Goal: Task Accomplishment & Management: Manage account settings

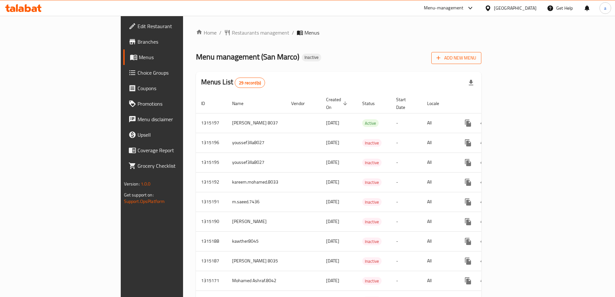
click at [476, 56] on span "Add New Menu" at bounding box center [457, 58] width 40 height 8
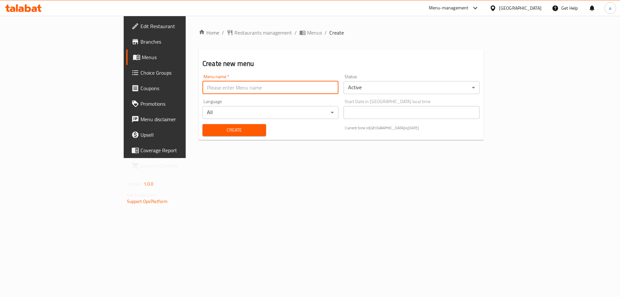
click at [276, 93] on input "text" at bounding box center [270, 87] width 136 height 13
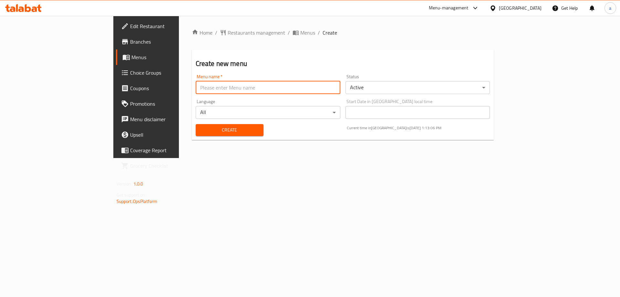
type input "Abdelrhman_8026"
click at [201, 133] on span "Create" at bounding box center [229, 130] width 57 height 8
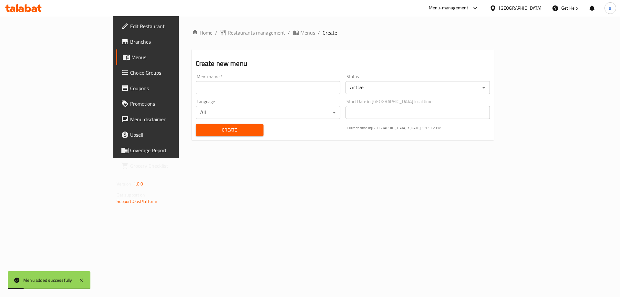
click at [131, 59] on span "Menus" at bounding box center [171, 57] width 80 height 8
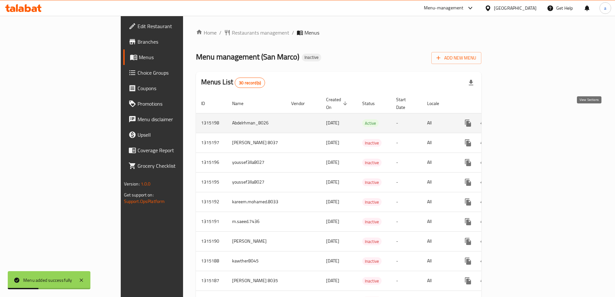
click at [522, 118] on link "enhanced table" at bounding box center [515, 123] width 16 height 16
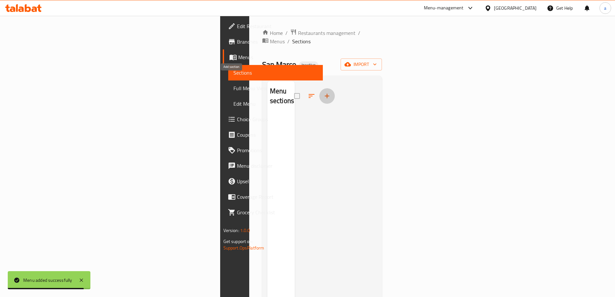
click at [323, 92] on icon "button" at bounding box center [327, 96] width 8 height 8
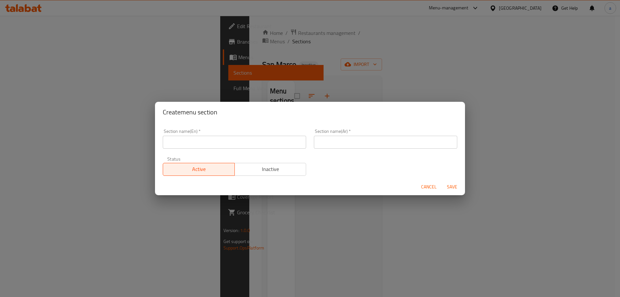
click at [234, 140] on input "text" at bounding box center [234, 142] width 143 height 13
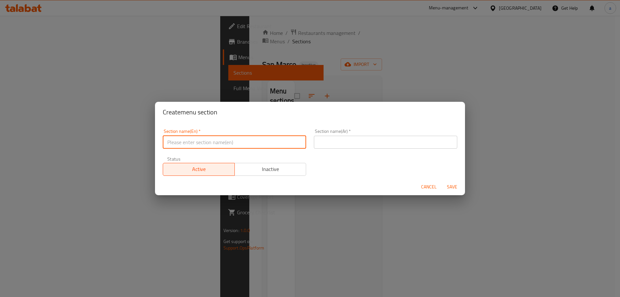
click at [298, 74] on div "Create menu section Section name(En)   * Section name(En) * Section name(Ar)   …" at bounding box center [310, 148] width 620 height 297
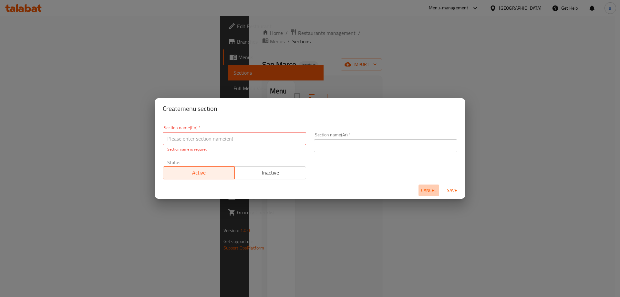
click at [426, 193] on span "Cancel" at bounding box center [429, 190] width 16 height 8
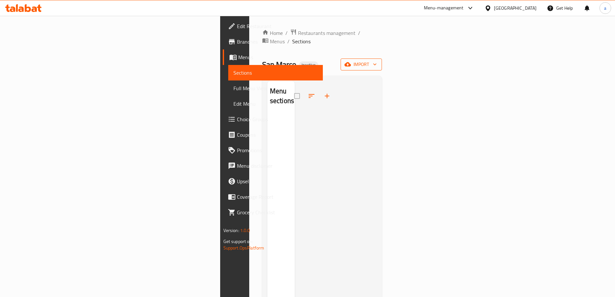
click at [377, 60] on span "import" at bounding box center [361, 64] width 31 height 8
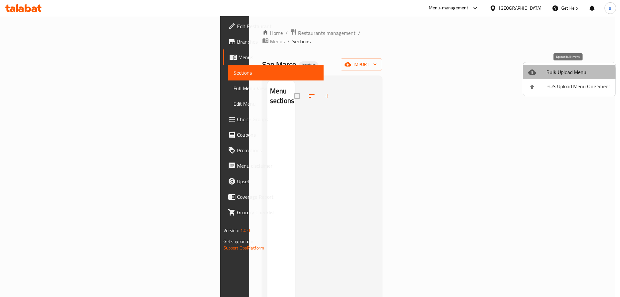
click at [547, 75] on span "Bulk Upload Menu" at bounding box center [578, 72] width 64 height 8
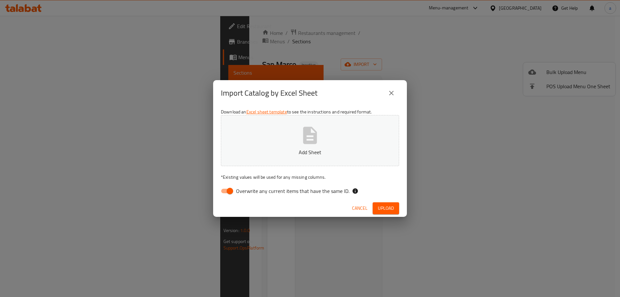
click at [255, 198] on div "Download an Excel sheet template to see the instructions and required format. A…" at bounding box center [310, 153] width 194 height 94
click at [255, 192] on span "Overwrite any current items that have the same ID." at bounding box center [292, 191] width 113 height 8
click at [248, 192] on input "Overwrite any current items that have the same ID." at bounding box center [230, 191] width 37 height 12
checkbox input "false"
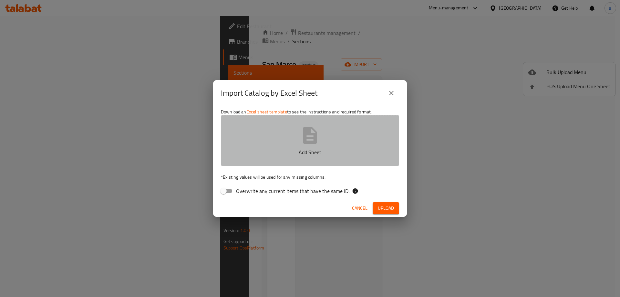
click at [289, 150] on p "Add Sheet" at bounding box center [310, 152] width 158 height 8
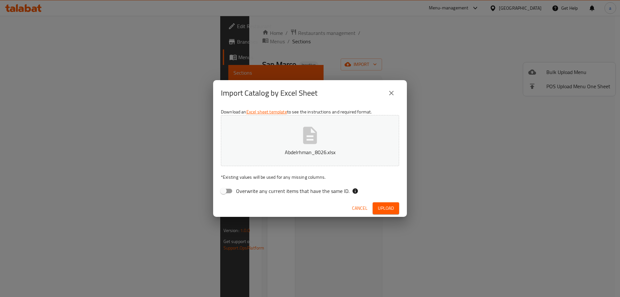
click at [380, 205] on span "Upload" at bounding box center [386, 208] width 16 height 8
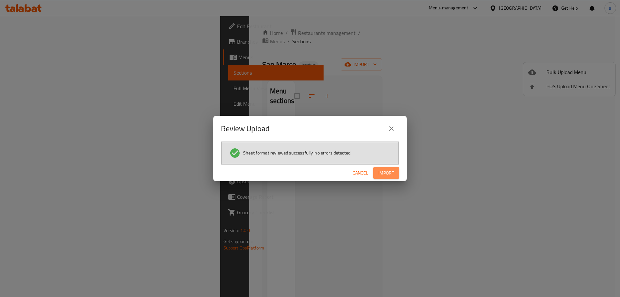
click at [392, 171] on span "Import" at bounding box center [386, 173] width 16 height 8
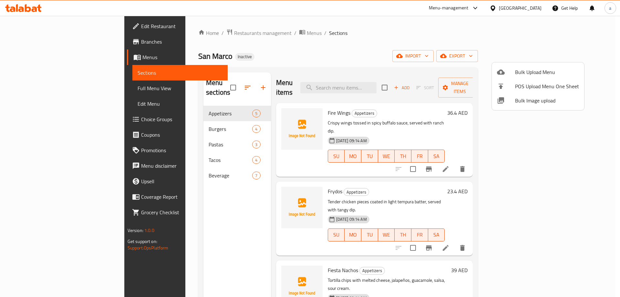
click at [212, 187] on div at bounding box center [310, 148] width 620 height 297
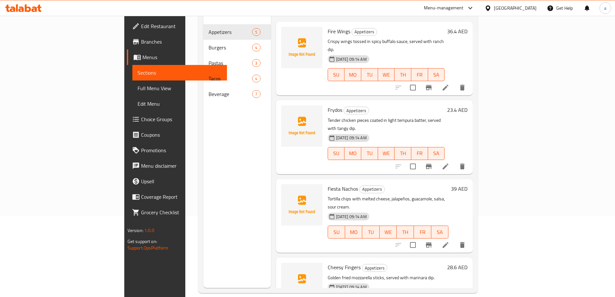
scroll to position [90, 0]
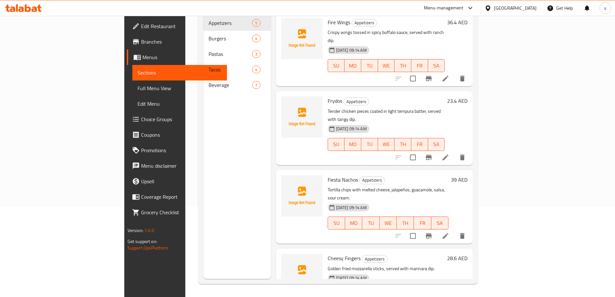
click at [138, 89] on span "Full Menu View" at bounding box center [180, 88] width 84 height 8
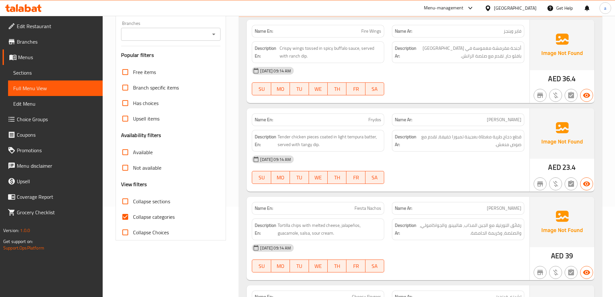
click at [144, 218] on span "Collapse categories" at bounding box center [154, 217] width 42 height 8
click at [133, 218] on input "Collapse categories" at bounding box center [126, 217] width 16 height 16
checkbox input "false"
click at [140, 149] on span "Available" at bounding box center [143, 152] width 20 height 8
click at [133, 149] on input "Available" at bounding box center [126, 152] width 16 height 16
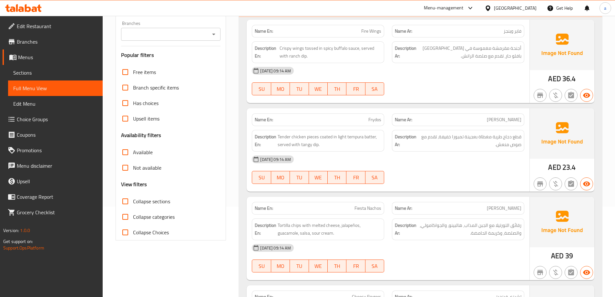
checkbox input "true"
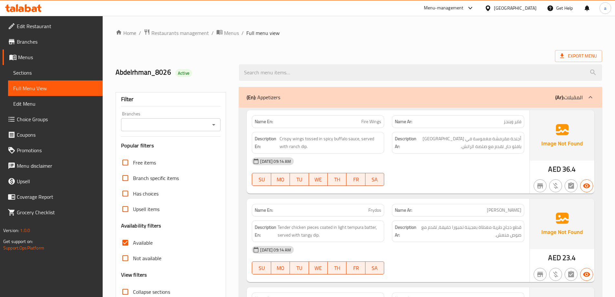
click at [47, 75] on span "Sections" at bounding box center [55, 73] width 84 height 8
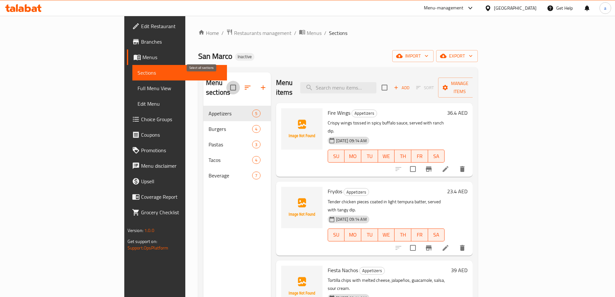
click at [226, 81] on input "checkbox" at bounding box center [233, 88] width 14 height 14
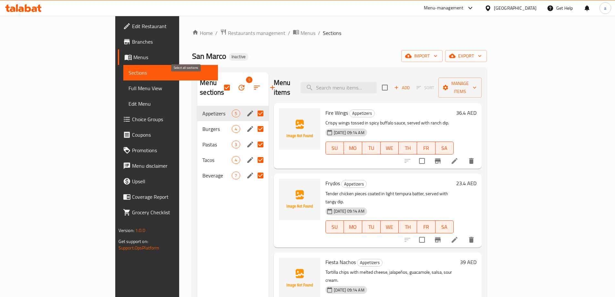
click at [220, 87] on input "checkbox" at bounding box center [227, 88] width 14 height 14
checkbox input "false"
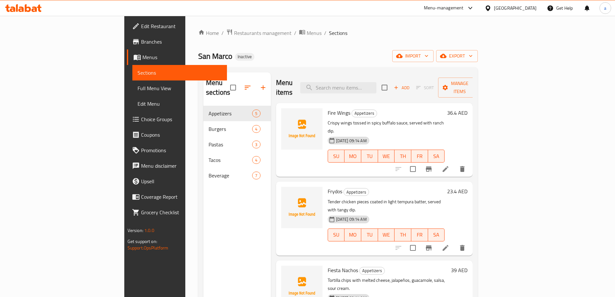
click at [132, 92] on link "Full Menu View" at bounding box center [179, 88] width 95 height 16
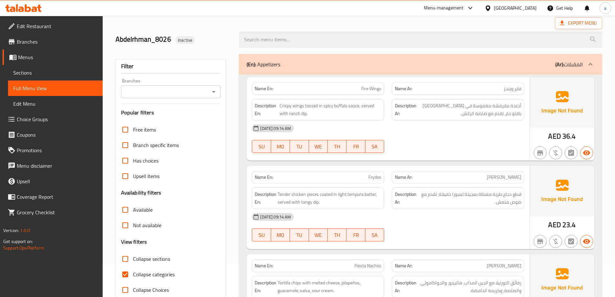
scroll to position [32, 0]
drag, startPoint x: 34, startPoint y: 75, endPoint x: 44, endPoint y: 80, distance: 10.8
click at [34, 75] on span "Sections" at bounding box center [55, 73] width 84 height 8
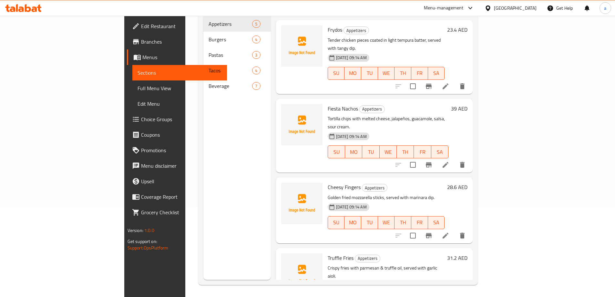
scroll to position [90, 0]
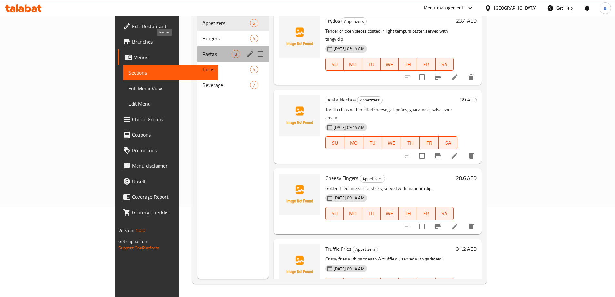
click at [202, 50] on span "Pastas" at bounding box center [216, 54] width 29 height 8
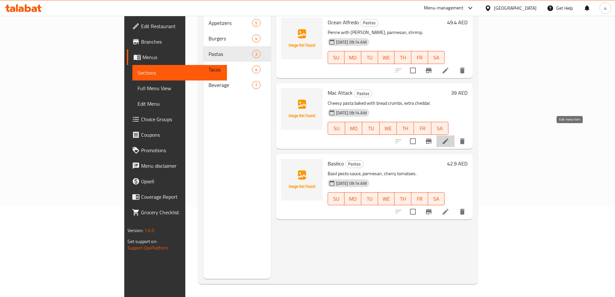
click at [449, 138] on icon at bounding box center [446, 141] width 6 height 6
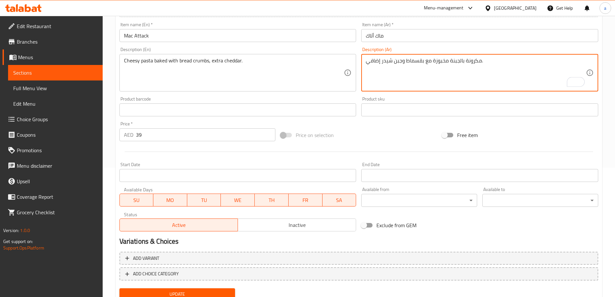
scroll to position [154, 0]
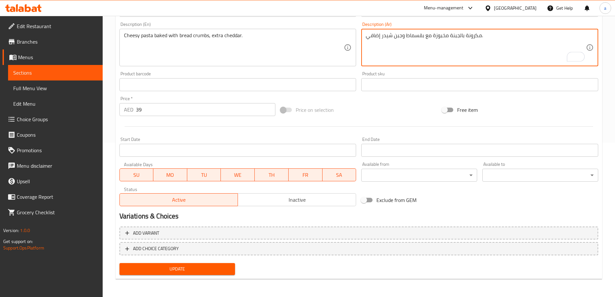
type textarea "مكرونة بالجبنة مخبوزة مع بقسماط وجبن شيدر إضافي."
click at [207, 270] on span "Update" at bounding box center [178, 269] width 106 height 8
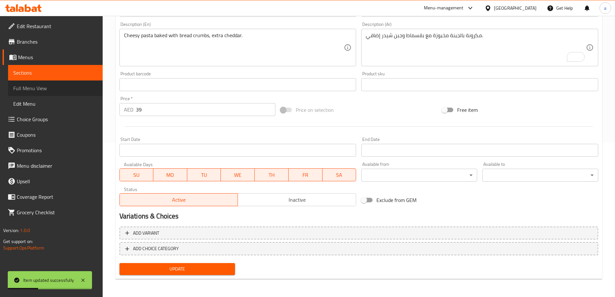
click at [51, 88] on span "Full Menu View" at bounding box center [55, 88] width 84 height 8
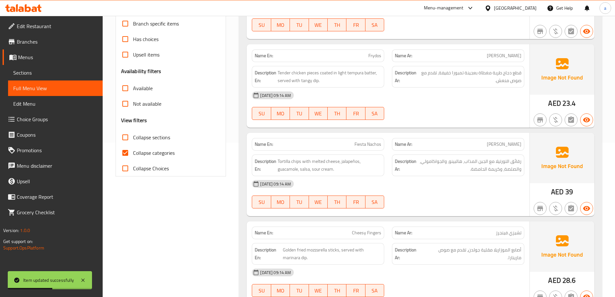
click at [155, 155] on span "Collapse categories" at bounding box center [154, 153] width 42 height 8
click at [133, 155] on input "Collapse categories" at bounding box center [126, 153] width 16 height 16
checkbox input "false"
click at [144, 88] on span "Available" at bounding box center [143, 88] width 20 height 8
click at [133, 88] on input "Available" at bounding box center [126, 88] width 16 height 16
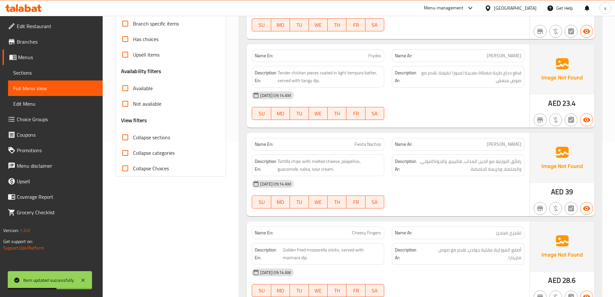
checkbox input "true"
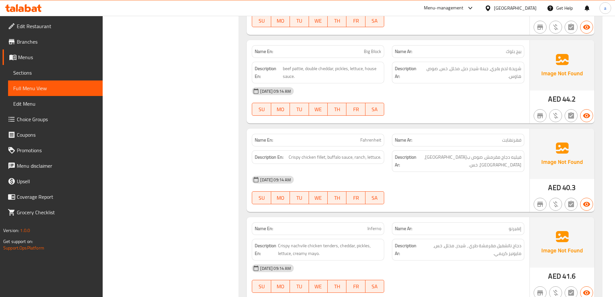
scroll to position [686, 0]
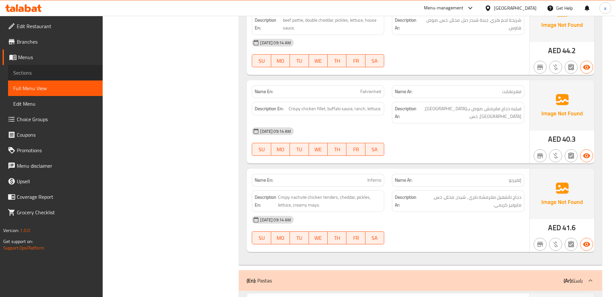
click at [28, 75] on span "Sections" at bounding box center [55, 73] width 84 height 8
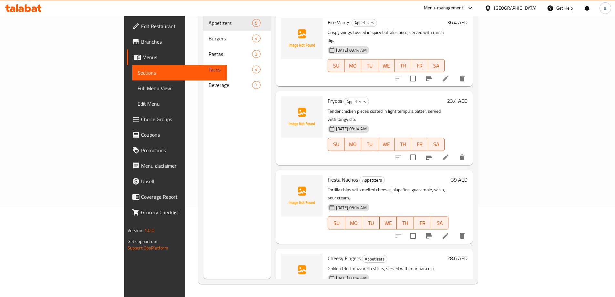
scroll to position [72, 0]
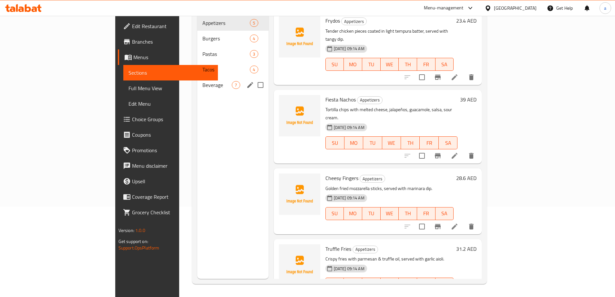
click at [197, 77] on div "Beverage 7" at bounding box center [232, 85] width 71 height 16
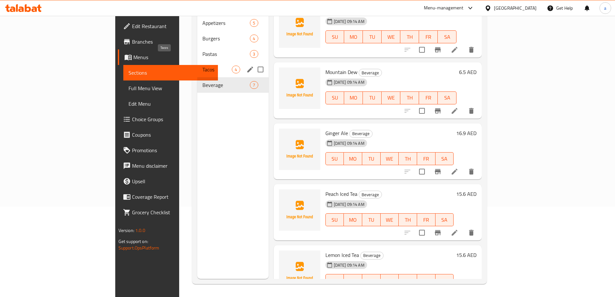
click at [202, 66] on span "Tacos" at bounding box center [216, 70] width 29 height 8
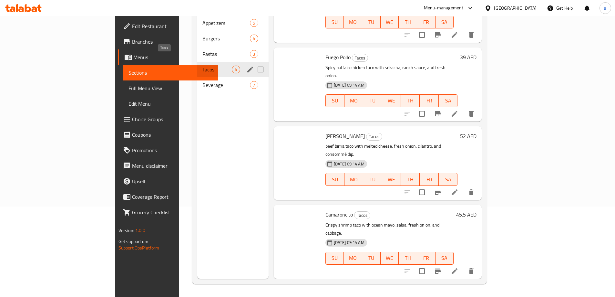
scroll to position [2, 0]
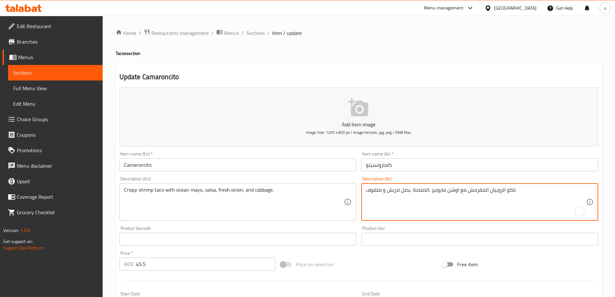
drag, startPoint x: 490, startPoint y: 191, endPoint x: 503, endPoint y: 193, distance: 13.1
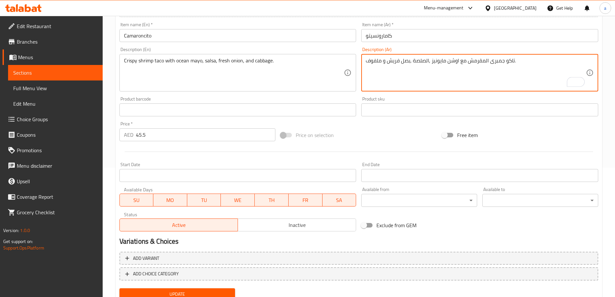
scroll to position [154, 0]
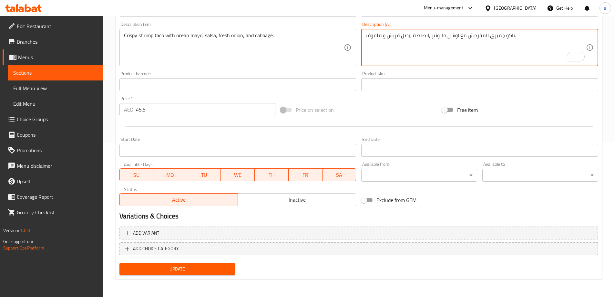
type textarea "تاكو جمبرى المقرمش مع اوشن مايونيز ,الصلصة ,بصل فريش و ملفوف."
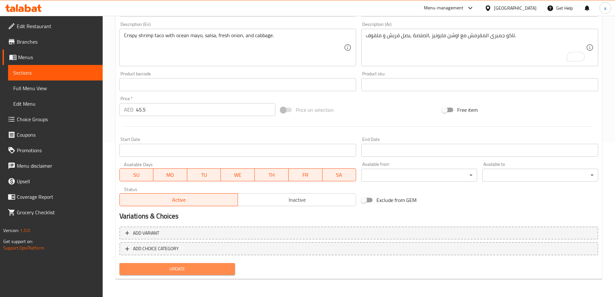
click at [172, 271] on span "Update" at bounding box center [178, 269] width 106 height 8
click at [223, 265] on span "Update" at bounding box center [178, 269] width 106 height 8
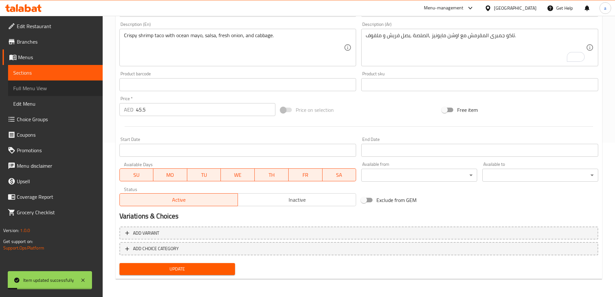
click at [56, 87] on span "Full Menu View" at bounding box center [55, 88] width 84 height 8
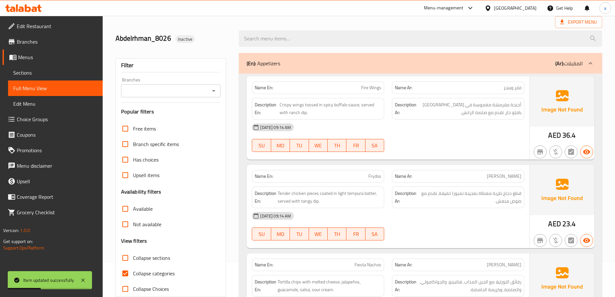
scroll to position [65, 0]
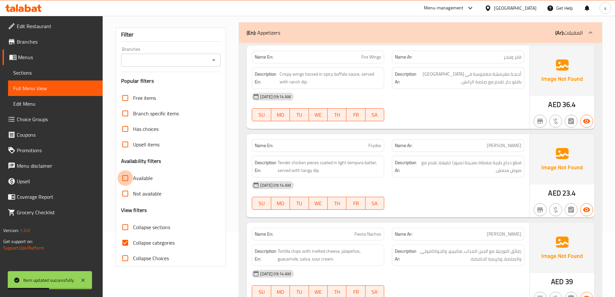
click at [124, 178] on input "Available" at bounding box center [126, 178] width 16 height 16
checkbox input "true"
click at [127, 240] on input "Collapse categories" at bounding box center [126, 243] width 16 height 16
checkbox input "false"
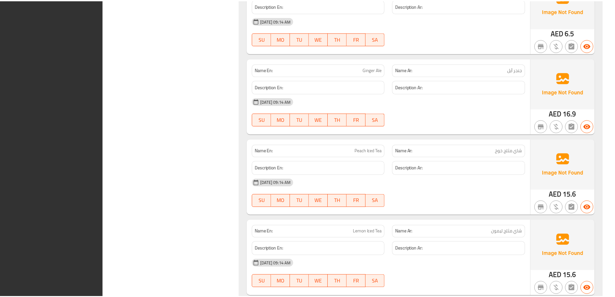
scroll to position [1945, 0]
